Goal: Task Accomplishment & Management: Complete application form

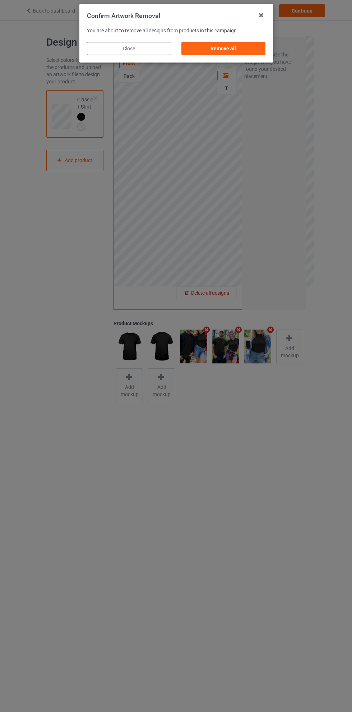
click at [215, 52] on div "Remove all" at bounding box center [223, 48] width 84 height 13
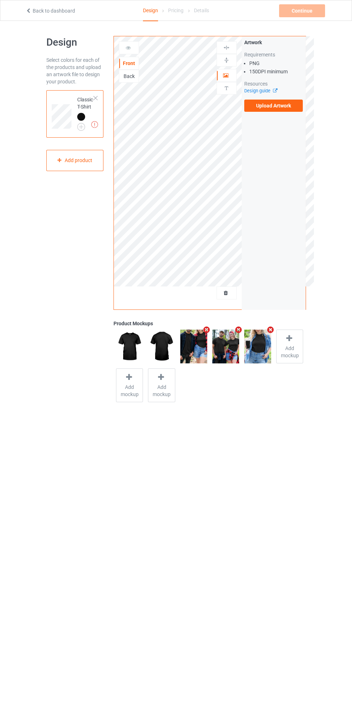
click at [275, 122] on div "Artwork Requirements PNG 150 DPI minimum Resources Design guide Upload Artwork" at bounding box center [274, 172] width 64 height 273
click at [277, 108] on label "Upload Artwork" at bounding box center [273, 106] width 59 height 12
click at [0, 0] on input "Upload Artwork" at bounding box center [0, 0] width 0 height 0
click at [223, 77] on icon at bounding box center [226, 74] width 6 height 5
click at [132, 48] on div at bounding box center [128, 47] width 19 height 7
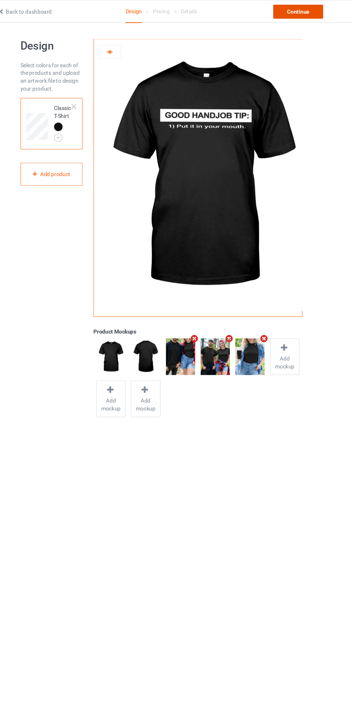
click at [301, 13] on div "Continue" at bounding box center [302, 10] width 46 height 13
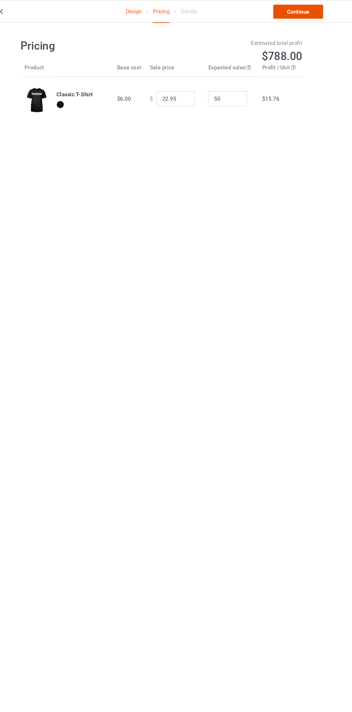
click at [308, 14] on link "Continue" at bounding box center [302, 10] width 46 height 13
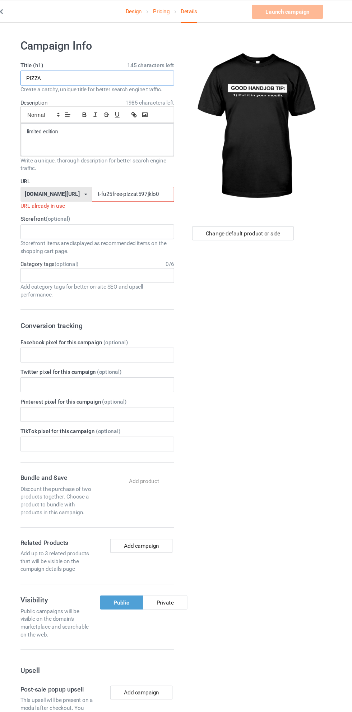
click at [153, 72] on input "PIZZA" at bounding box center [117, 72] width 142 height 14
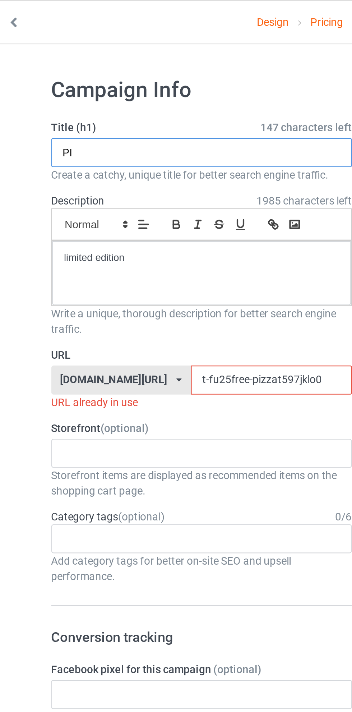
type input "P"
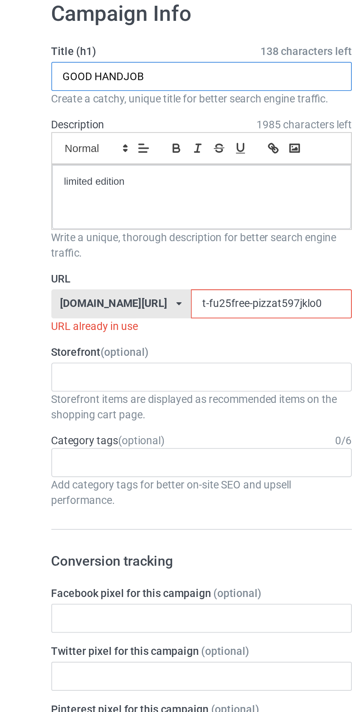
type input "GOOD HANDJOB"
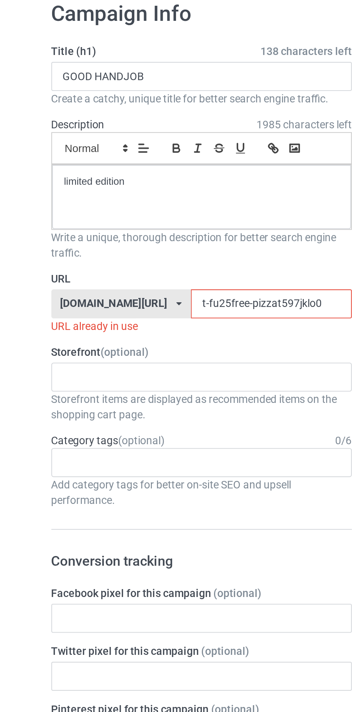
click at [132, 179] on input "t-fu25free-pizzat597jklo0" at bounding box center [150, 179] width 76 height 14
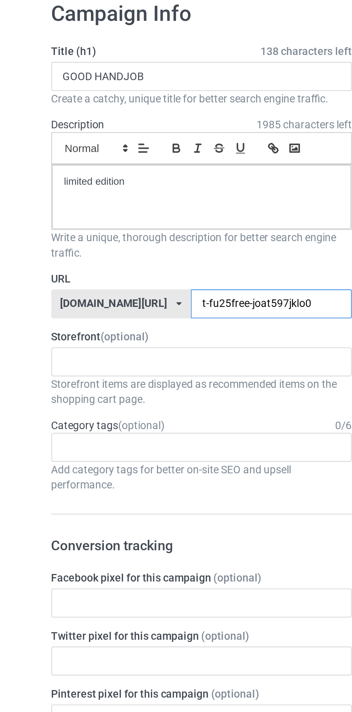
type input "t-fu25free-jobat597jklo0"
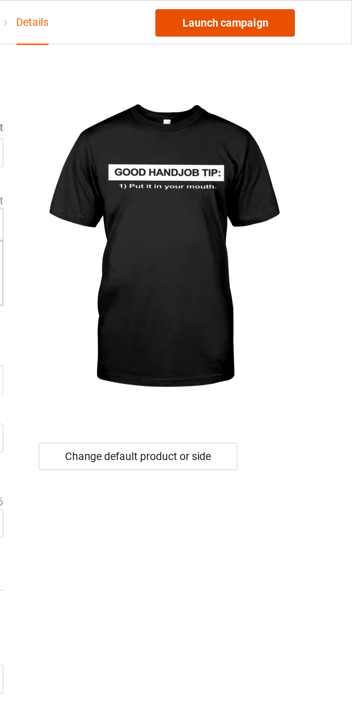
click at [311, 12] on link "Launch campaign" at bounding box center [292, 10] width 66 height 13
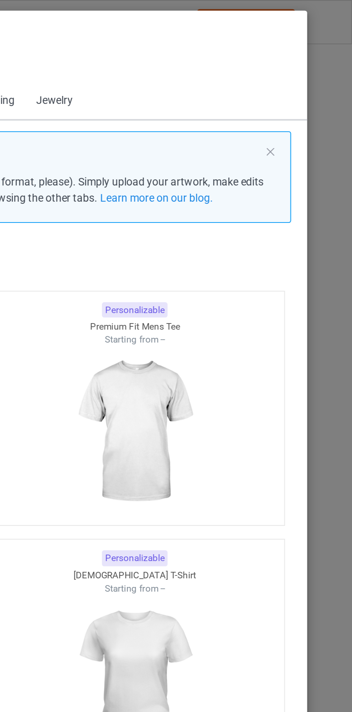
scroll to position [9, 0]
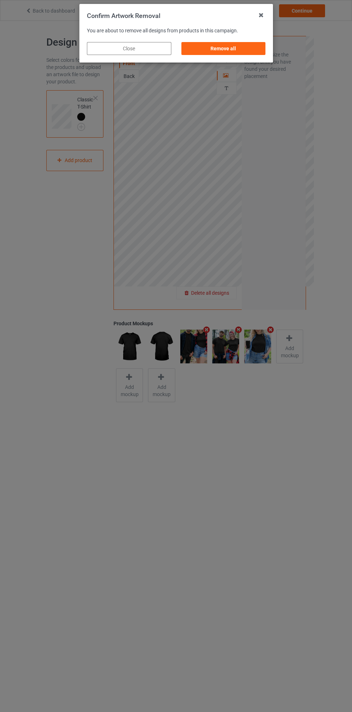
click at [215, 54] on div "Remove all" at bounding box center [223, 48] width 84 height 13
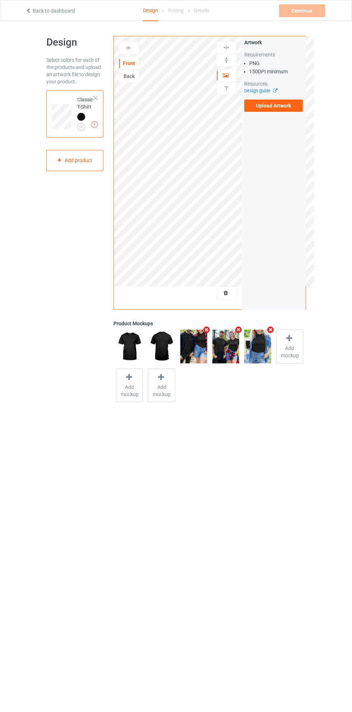
click at [264, 108] on label "Upload Artwork" at bounding box center [273, 106] width 59 height 12
click at [0, 0] on input "Upload Artwork" at bounding box center [0, 0] width 0 height 0
click at [229, 70] on div "Artwork" at bounding box center [227, 75] width 20 height 13
click at [223, 72] on icon at bounding box center [226, 74] width 6 height 5
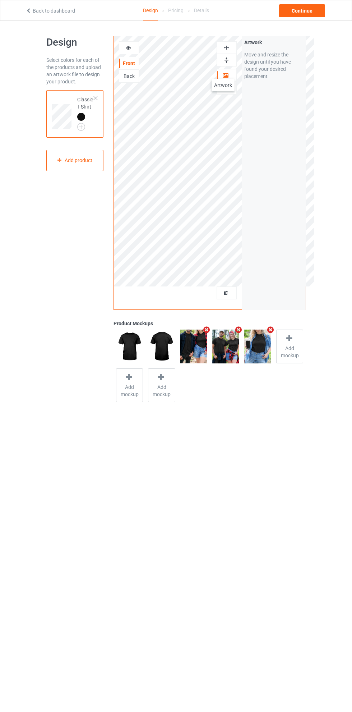
click at [129, 48] on icon at bounding box center [128, 46] width 6 height 5
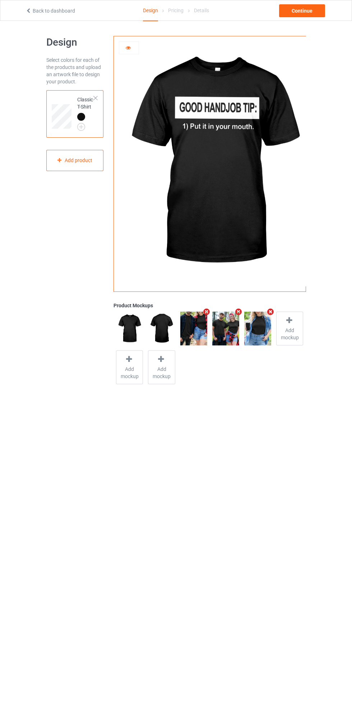
click at [130, 48] on icon at bounding box center [128, 46] width 6 height 5
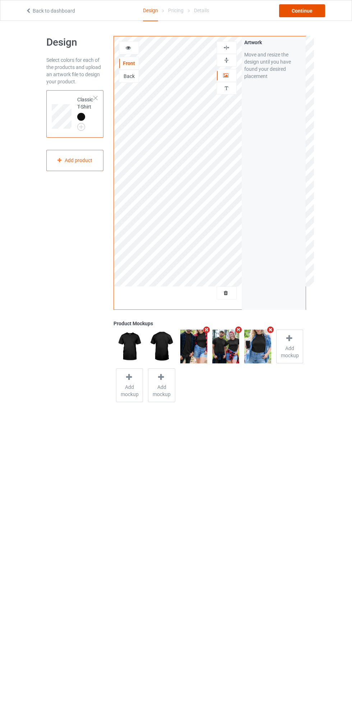
click at [312, 15] on div "Continue" at bounding box center [302, 10] width 46 height 13
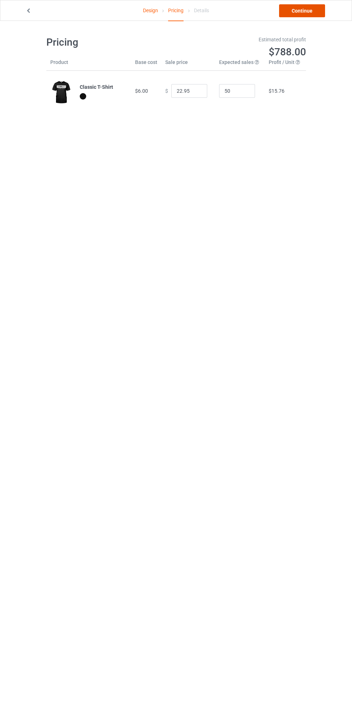
click at [306, 14] on link "Continue" at bounding box center [302, 10] width 46 height 13
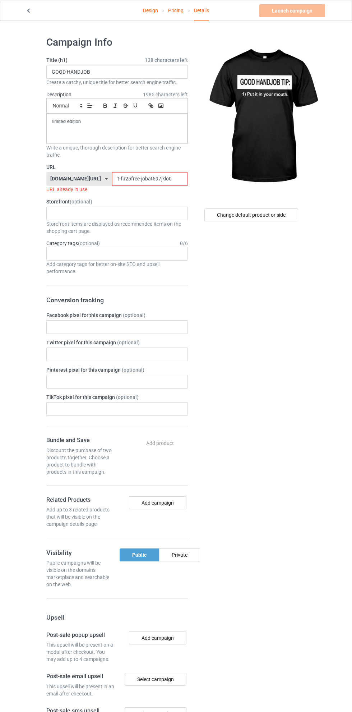
click at [130, 182] on input "t-fu25free-jobat597jklo0" at bounding box center [150, 179] width 76 height 14
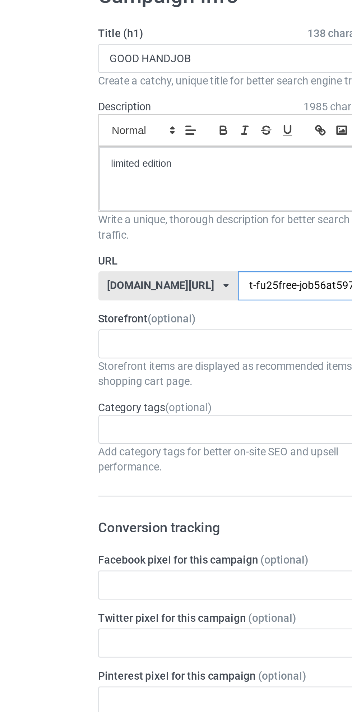
click at [124, 179] on input "t-fu25free-job56at597jklo0" at bounding box center [150, 179] width 76 height 14
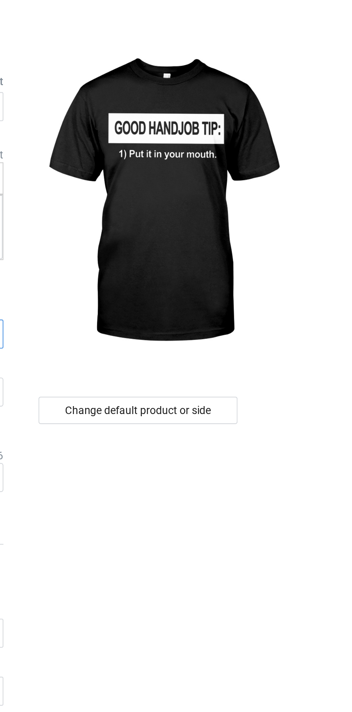
type input "t-fu25free-u7job56at597jklo0"
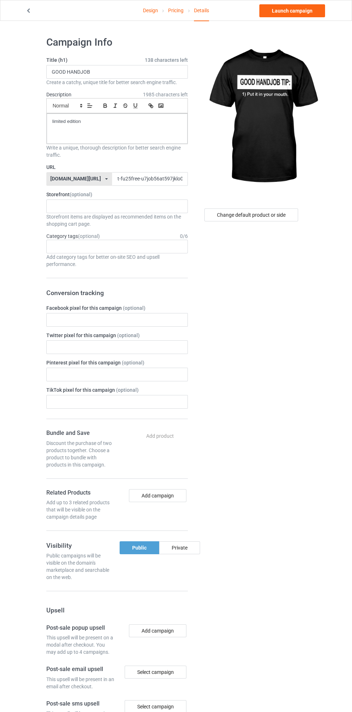
click at [150, 10] on link "Design" at bounding box center [150, 10] width 15 height 20
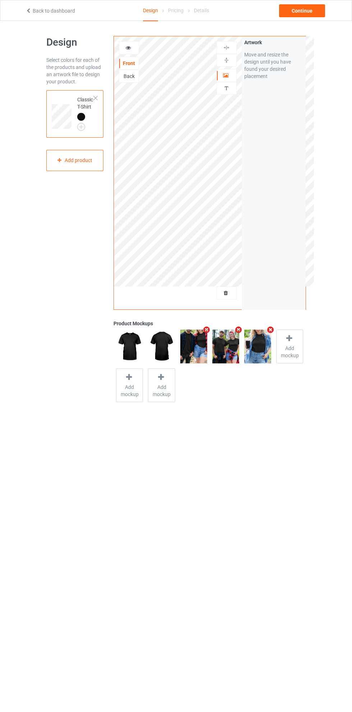
click at [226, 292] on icon at bounding box center [226, 291] width 6 height 5
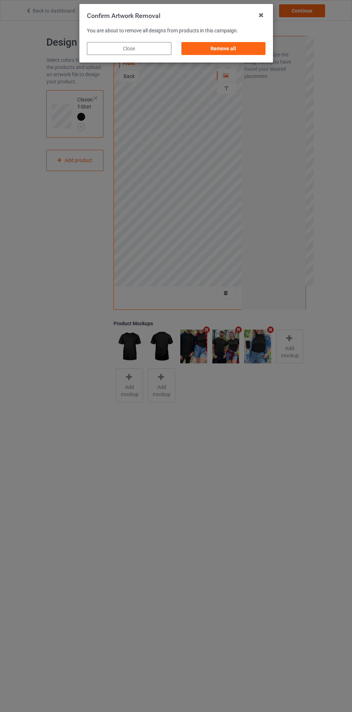
click at [210, 52] on div "Remove all" at bounding box center [223, 48] width 84 height 13
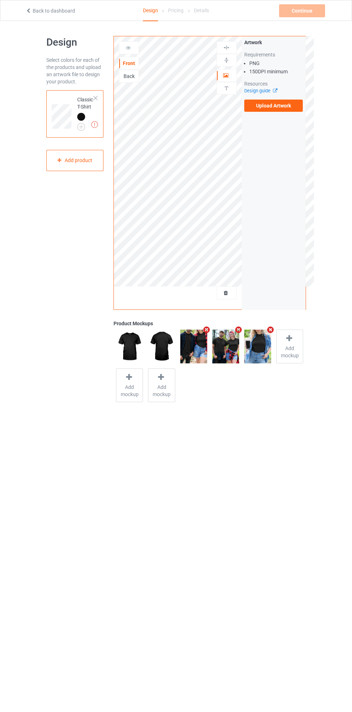
click at [253, 107] on label "Upload Artwork" at bounding box center [273, 106] width 59 height 12
click at [0, 0] on input "Upload Artwork" at bounding box center [0, 0] width 0 height 0
click at [218, 74] on div at bounding box center [226, 75] width 19 height 7
click at [128, 49] on icon at bounding box center [128, 46] width 6 height 5
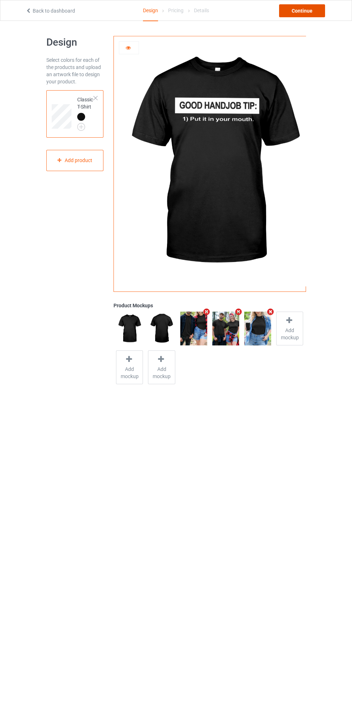
click at [300, 15] on div "Continue" at bounding box center [302, 10] width 46 height 13
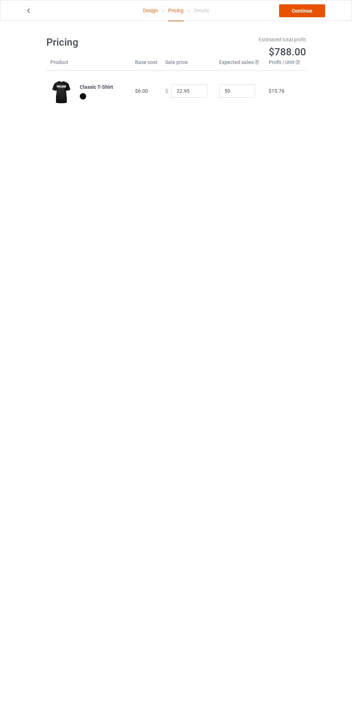
click at [301, 10] on link "Continue" at bounding box center [302, 10] width 46 height 13
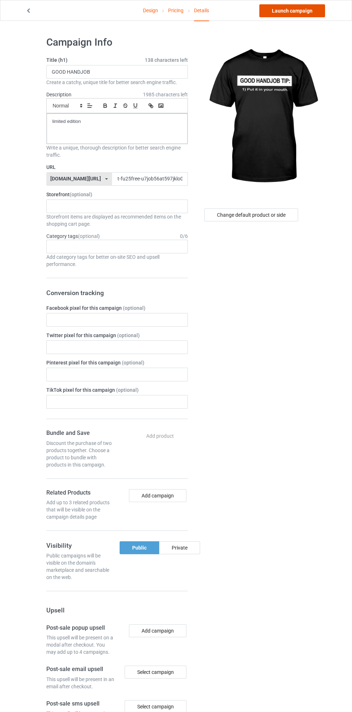
click at [294, 14] on link "Launch campaign" at bounding box center [292, 10] width 66 height 13
